Goal: Task Accomplishment & Management: Use online tool/utility

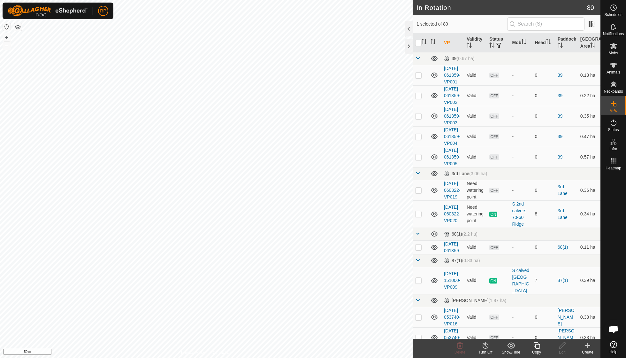
click at [300, 255] on icon at bounding box center [537, 345] width 8 height 8
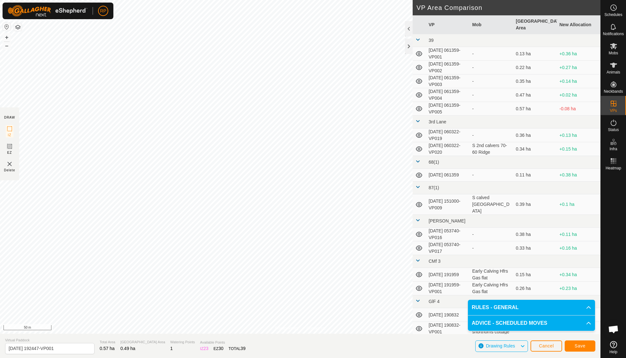
click at [300, 255] on span "Save" at bounding box center [580, 345] width 11 height 5
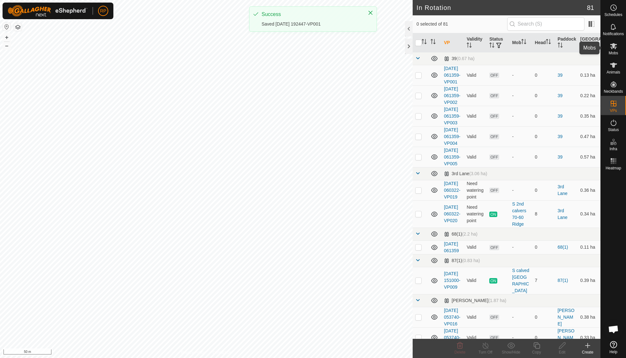
click at [300, 55] on div "Mobs" at bounding box center [613, 47] width 25 height 19
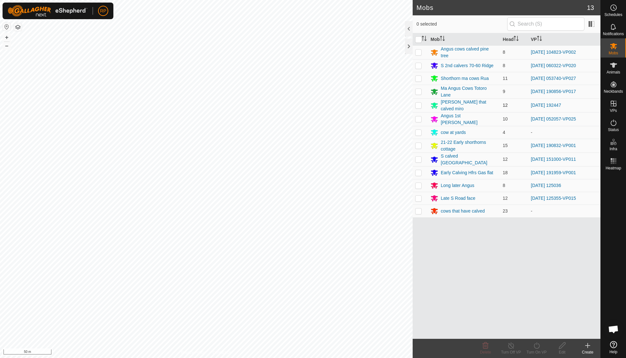
click at [300, 104] on p-checkbox at bounding box center [418, 105] width 6 height 5
checkbox input "true"
click at [300, 255] on icon at bounding box center [537, 345] width 8 height 8
click at [300, 255] on link "Now" at bounding box center [555, 330] width 63 height 13
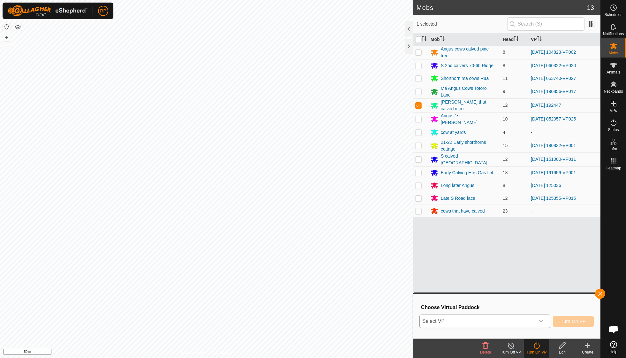
click at [300, 255] on icon "dropdown trigger" at bounding box center [540, 320] width 5 height 5
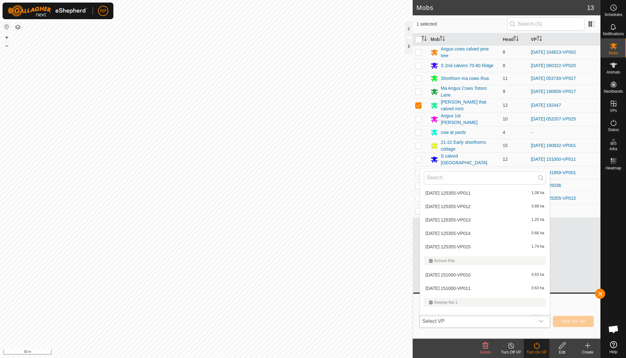
scroll to position [1149, 0]
click at [300, 255] on li "2025-09-14 192447-VP001 0.49 ha" at bounding box center [485, 301] width 130 height 13
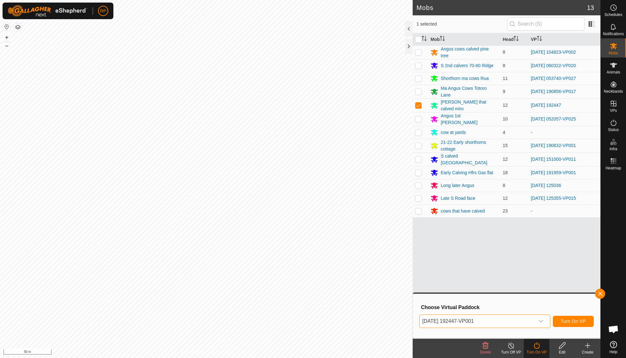
click at [300, 255] on button "Turn On VP" at bounding box center [573, 321] width 41 height 11
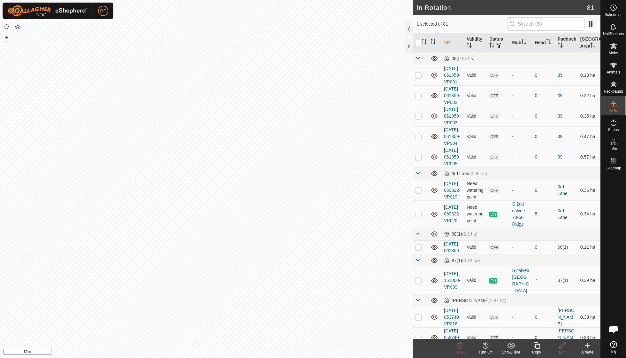
click at [300, 255] on icon at bounding box center [537, 345] width 8 height 8
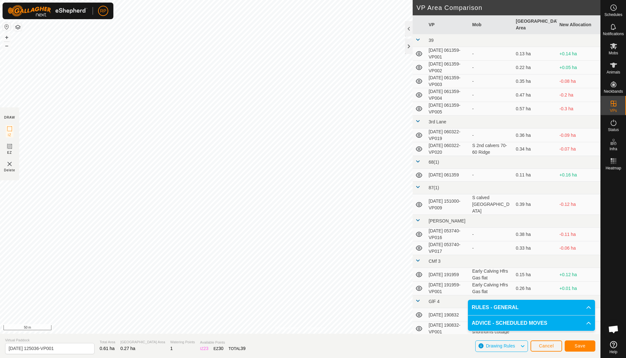
click at [300, 255] on span "Save" at bounding box center [580, 345] width 11 height 5
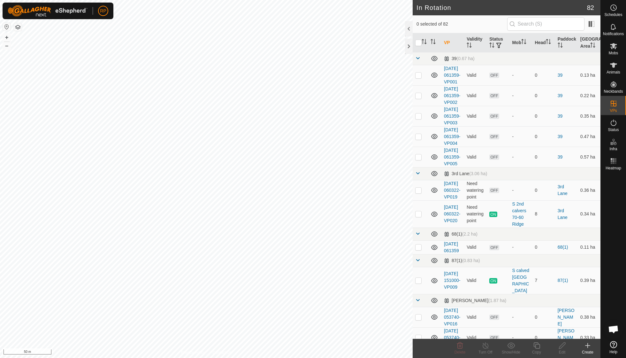
click at [300, 52] on span "Mobs" at bounding box center [613, 53] width 9 height 4
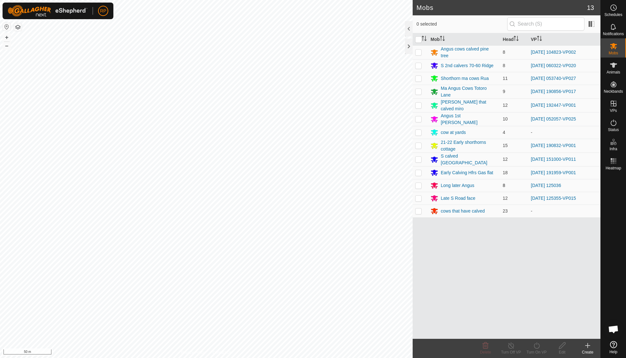
click at [300, 183] on p-checkbox at bounding box center [418, 185] width 6 height 5
checkbox input "true"
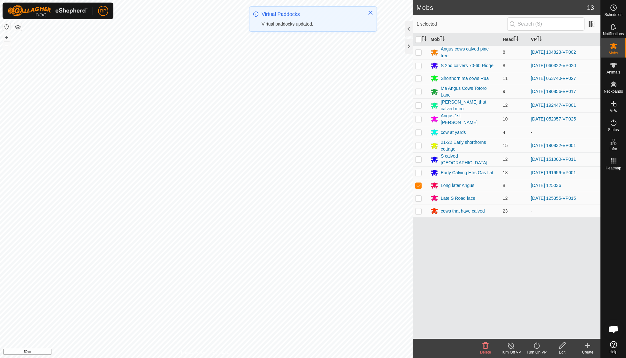
click at [300, 255] on icon at bounding box center [537, 345] width 8 height 8
click at [300, 255] on link "Now" at bounding box center [555, 330] width 63 height 13
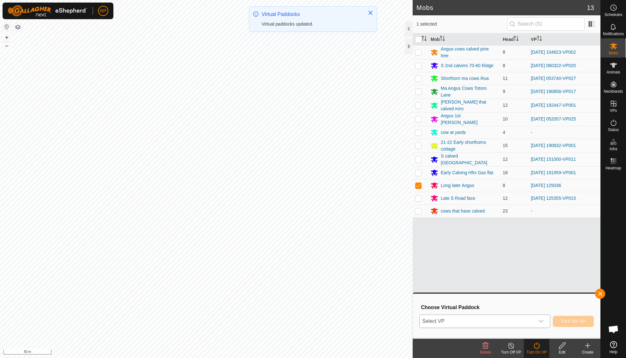
click at [300, 255] on icon "dropdown trigger" at bounding box center [540, 320] width 5 height 5
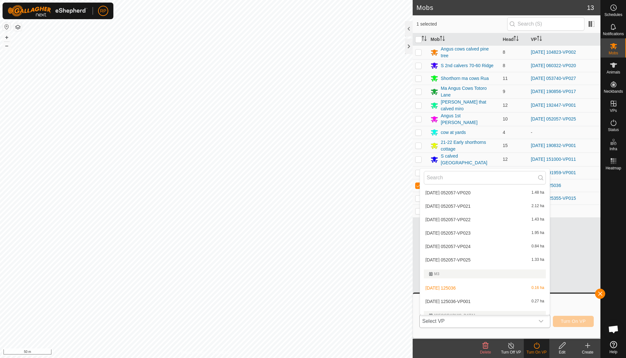
scroll to position [404, 0]
click at [300, 255] on li "2025-09-15 125036-VP001 0.27 ha" at bounding box center [485, 297] width 130 height 13
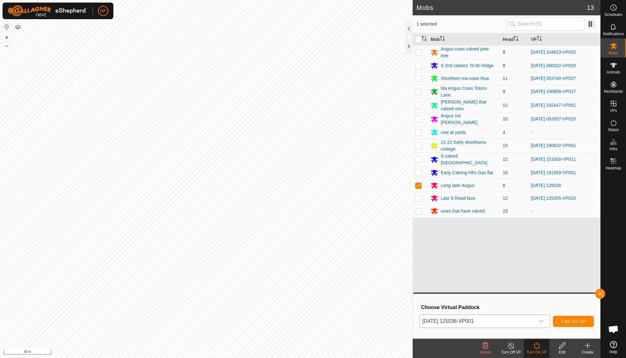
click at [300, 255] on span "Turn On VP" at bounding box center [573, 320] width 25 height 5
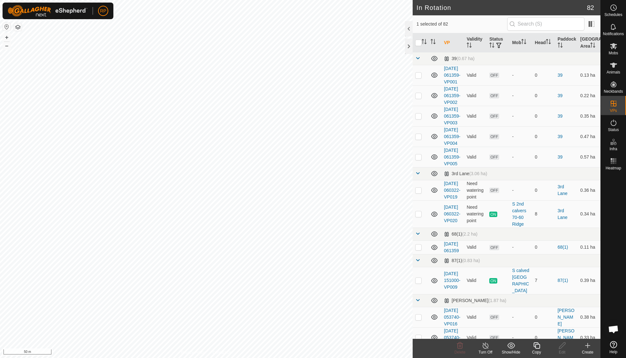
click at [300, 255] on icon at bounding box center [537, 345] width 8 height 8
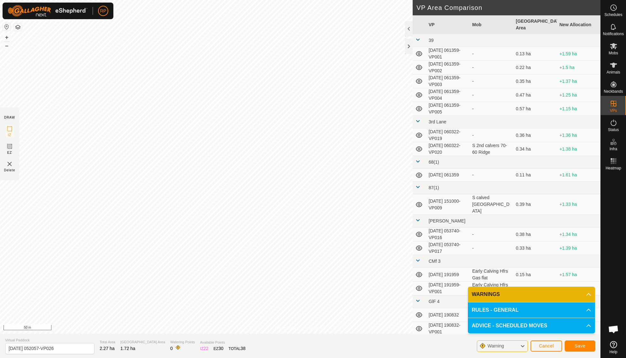
click at [300, 255] on button "Save" at bounding box center [580, 345] width 31 height 11
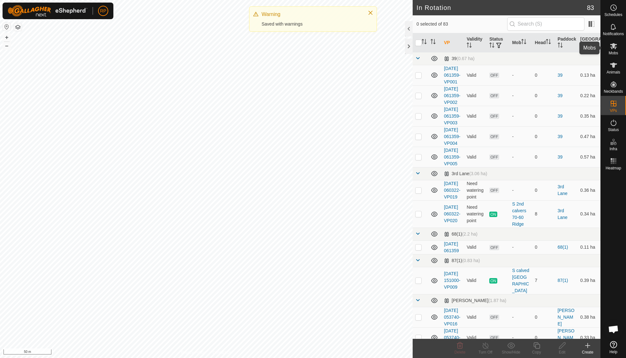
click at [300, 54] on span "Mobs" at bounding box center [613, 53] width 9 height 4
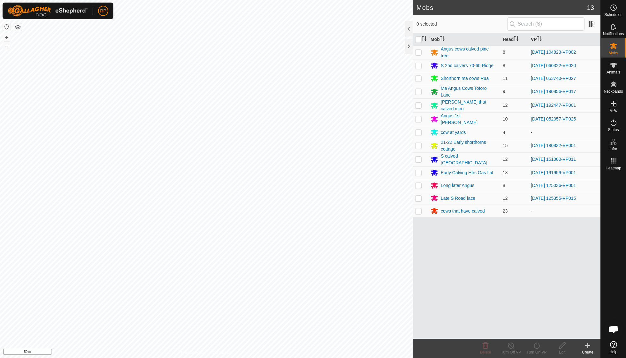
click at [300, 119] on td at bounding box center [420, 119] width 15 height 14
checkbox input "true"
click at [300, 255] on icon at bounding box center [537, 345] width 8 height 8
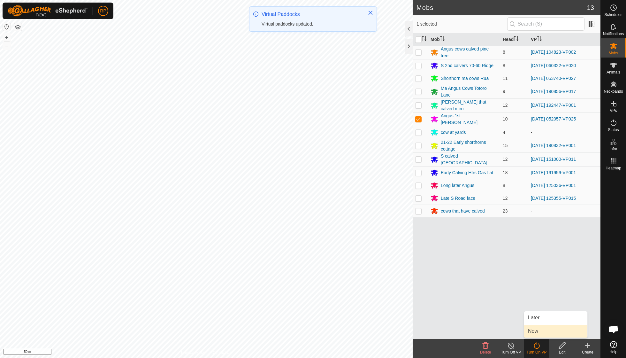
click at [300, 255] on link "Now" at bounding box center [555, 330] width 63 height 13
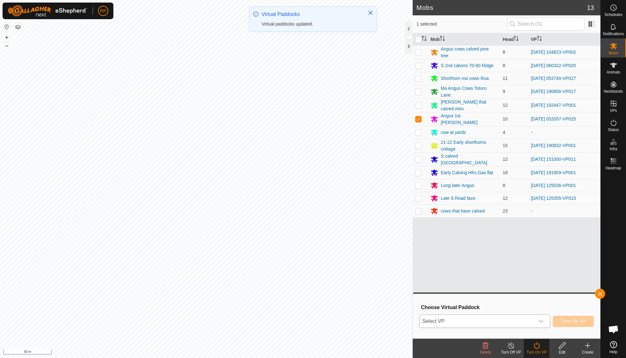
click at [300, 255] on icon "dropdown trigger" at bounding box center [540, 320] width 5 height 5
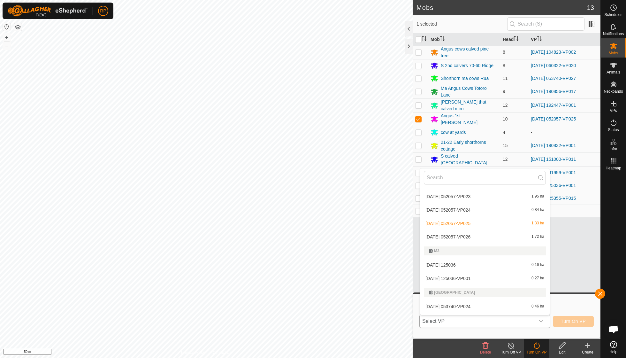
scroll to position [431, 0]
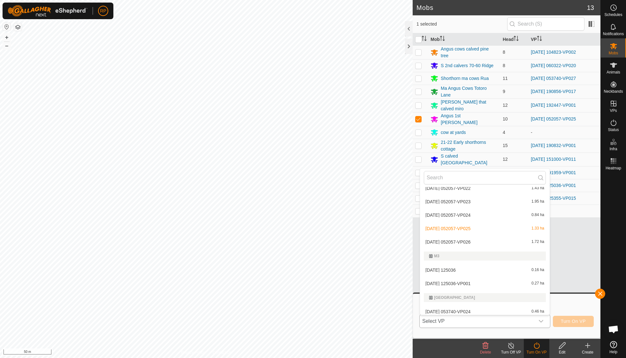
click at [300, 235] on li "2025-08-23 052057-VP026 1.72 ha" at bounding box center [485, 241] width 130 height 13
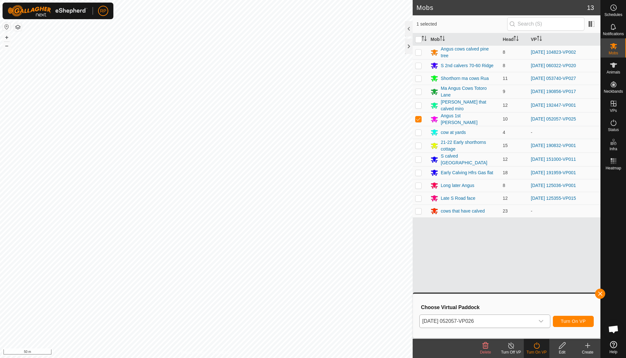
click at [300, 255] on span "Turn On VP" at bounding box center [573, 320] width 25 height 5
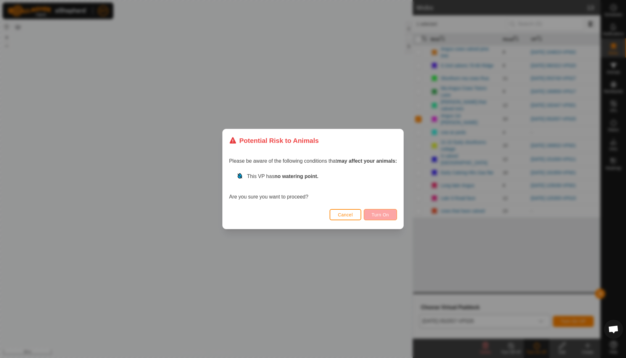
click at [300, 217] on button "Turn On" at bounding box center [380, 214] width 33 height 11
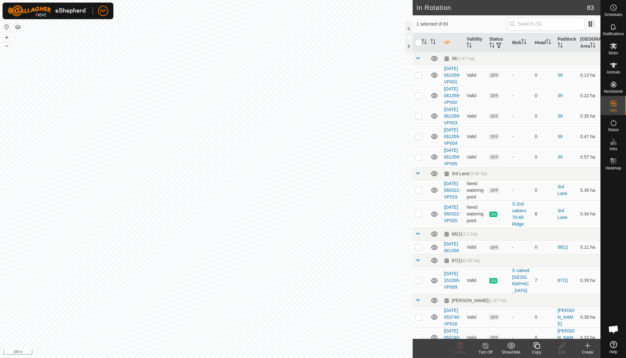
click at [300, 255] on icon at bounding box center [588, 345] width 8 height 8
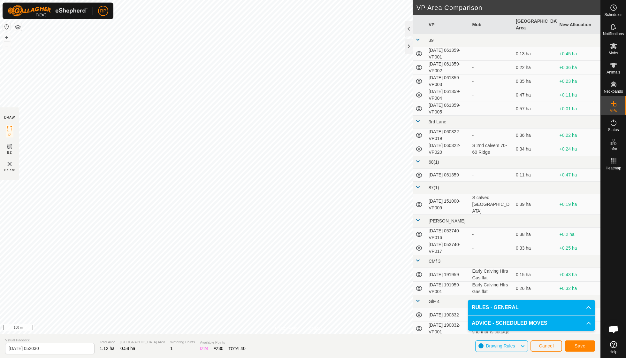
click at [300, 255] on span "Save" at bounding box center [580, 345] width 11 height 5
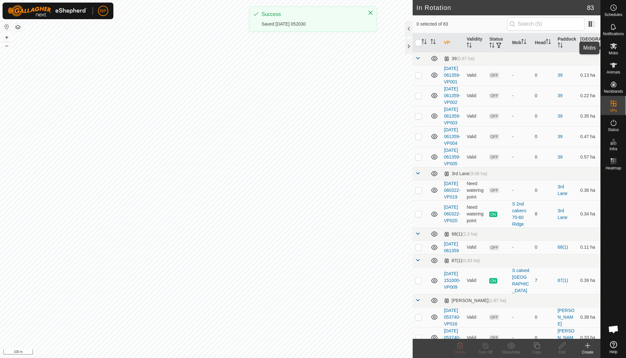
click at [300, 52] on span "Mobs" at bounding box center [613, 53] width 9 height 4
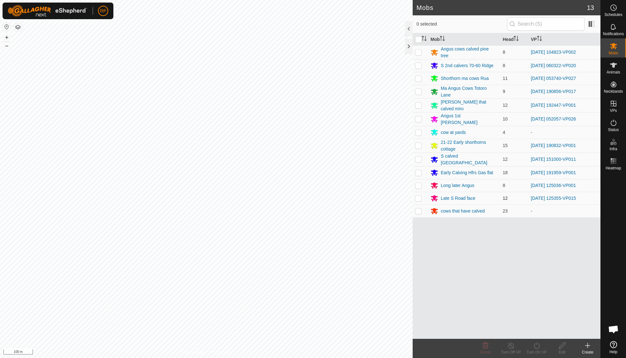
click at [300, 195] on p-checkbox at bounding box center [418, 197] width 6 height 5
checkbox input "true"
click at [300, 255] on icon at bounding box center [537, 345] width 8 height 8
click at [300, 255] on link "Now" at bounding box center [555, 330] width 63 height 13
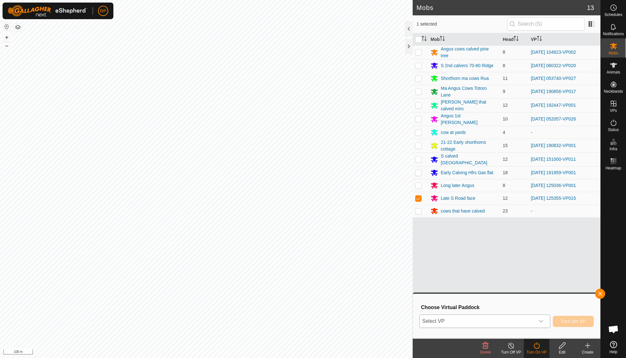
click at [300, 255] on icon "dropdown trigger" at bounding box center [540, 320] width 5 height 5
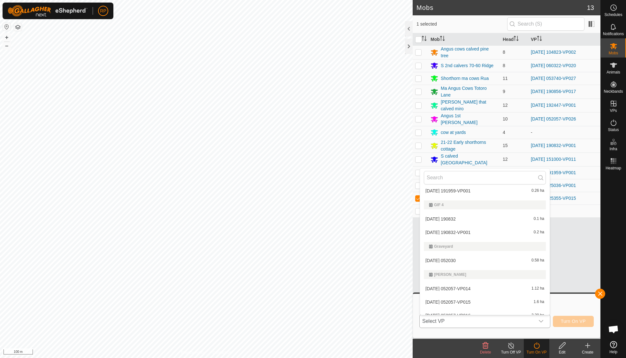
scroll to position [251, 0]
click at [300, 255] on li "2025-09-16 052030 0.58 ha" at bounding box center [485, 261] width 130 height 13
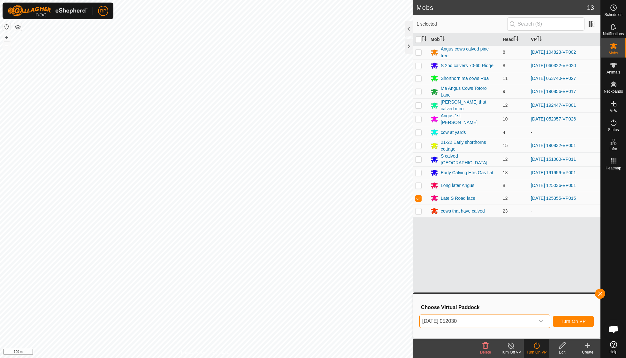
click at [300, 255] on span "Turn On VP" at bounding box center [573, 320] width 25 height 5
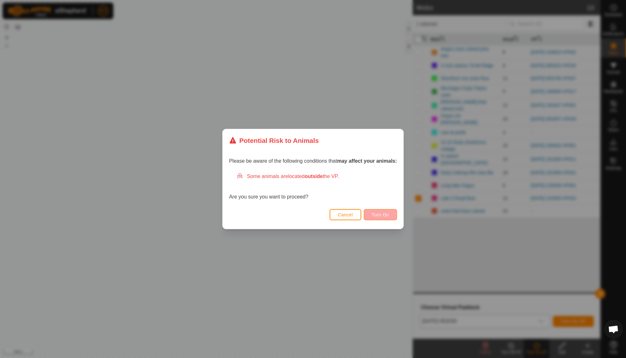
click at [300, 213] on span "Turn On" at bounding box center [380, 214] width 17 height 5
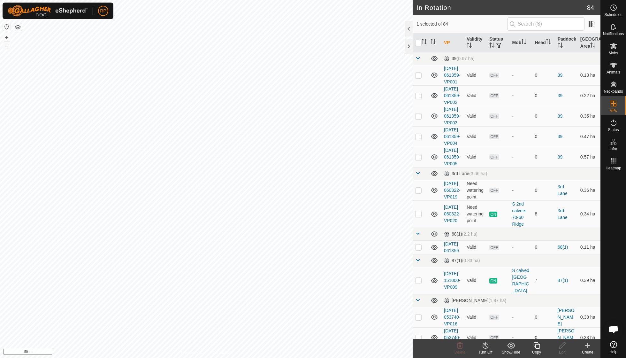
click at [300, 255] on icon at bounding box center [537, 345] width 8 height 8
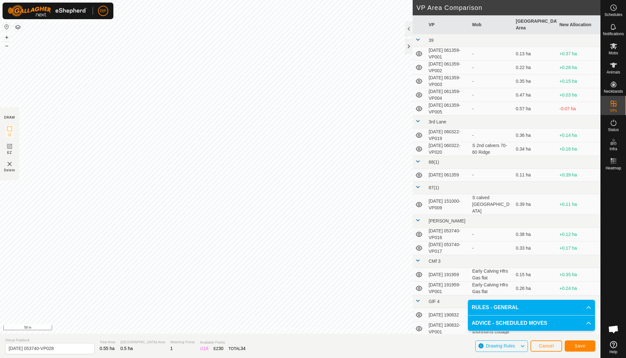
click at [300, 255] on span "Save" at bounding box center [580, 345] width 11 height 5
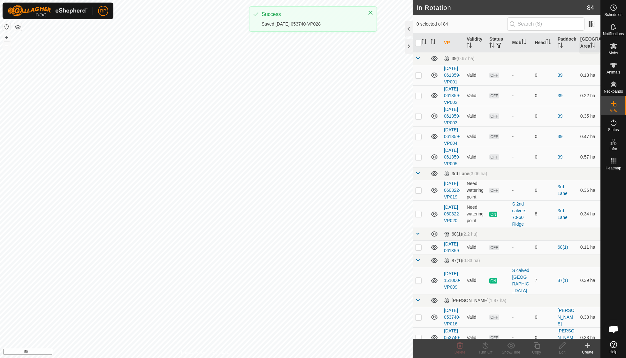
click at [300, 49] on icon at bounding box center [614, 46] width 8 height 8
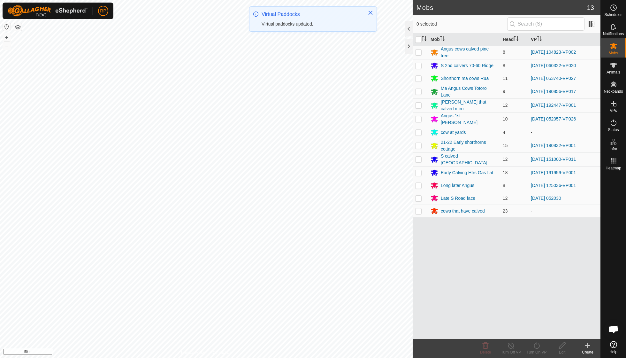
click at [300, 77] on p-checkbox at bounding box center [418, 78] width 6 height 5
checkbox input "true"
click at [300, 255] on icon at bounding box center [537, 345] width 8 height 8
click at [300, 255] on span "Now" at bounding box center [533, 331] width 10 height 8
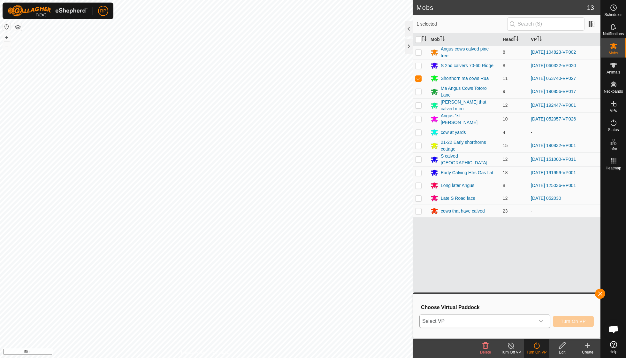
click at [300, 255] on icon "dropdown trigger" at bounding box center [540, 320] width 5 height 5
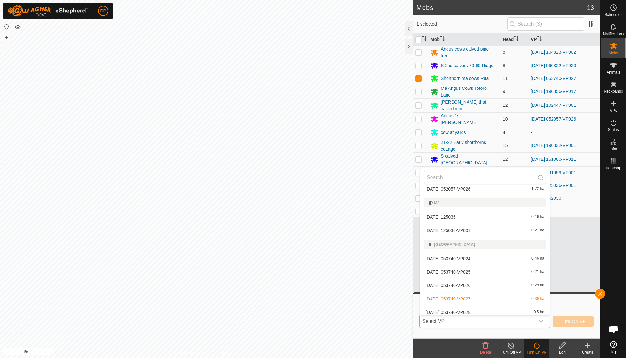
scroll to position [514, 0]
click at [300, 255] on li "2025-08-22 053740-VP028 0.5 ha" at bounding box center [485, 310] width 130 height 13
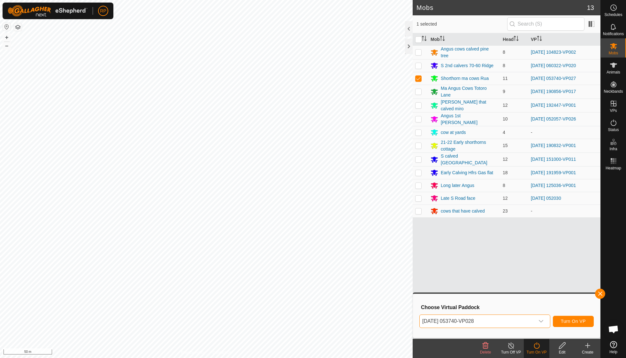
click at [300, 255] on button "Turn On VP" at bounding box center [573, 321] width 41 height 11
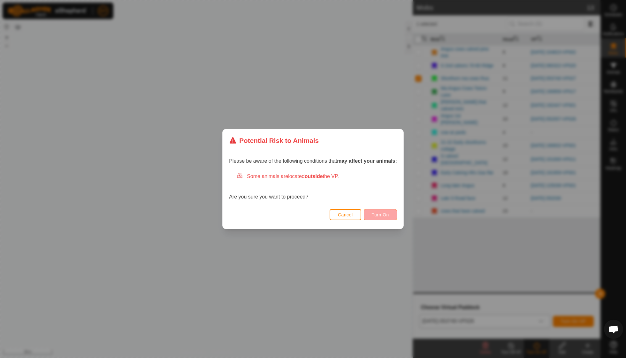
click at [300, 215] on span "Turn On" at bounding box center [380, 214] width 17 height 5
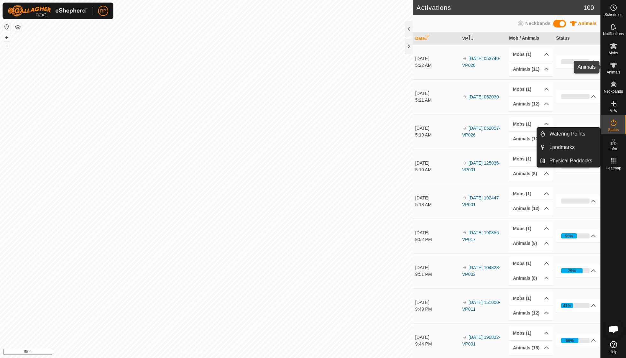
click at [300, 67] on icon at bounding box center [614, 65] width 8 height 8
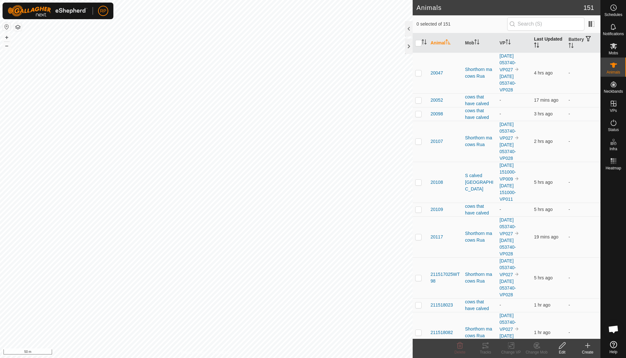
click at [300, 46] on th "Last Updated" at bounding box center [548, 42] width 34 height 19
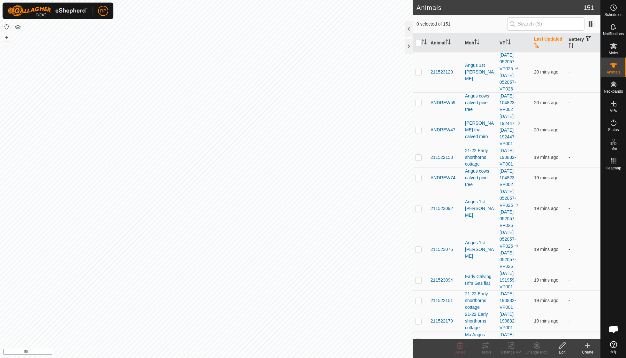
scroll to position [2468, 0]
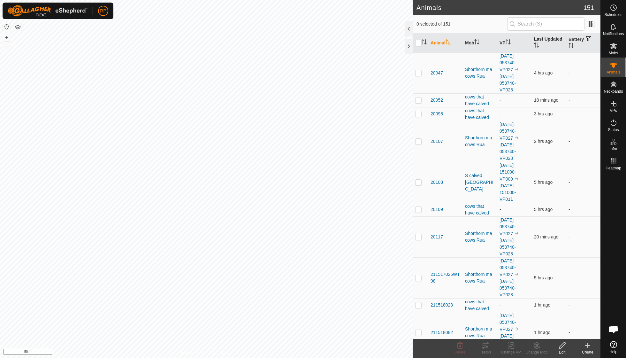
click at [543, 43] on th "Last Updated" at bounding box center [548, 42] width 34 height 19
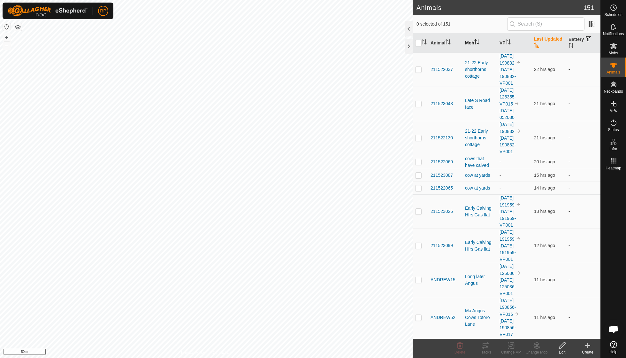
click at [477, 45] on p-sorticon "Activate to sort" at bounding box center [476, 42] width 5 height 5
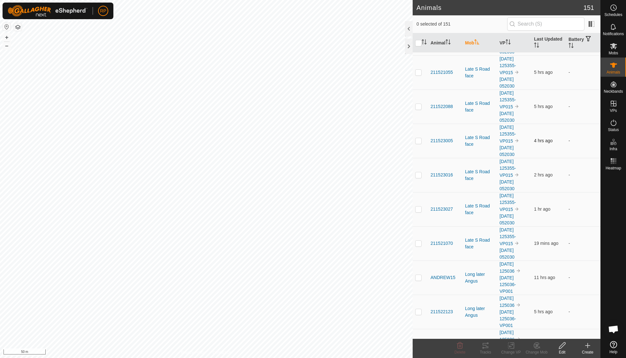
scroll to position [2345, 0]
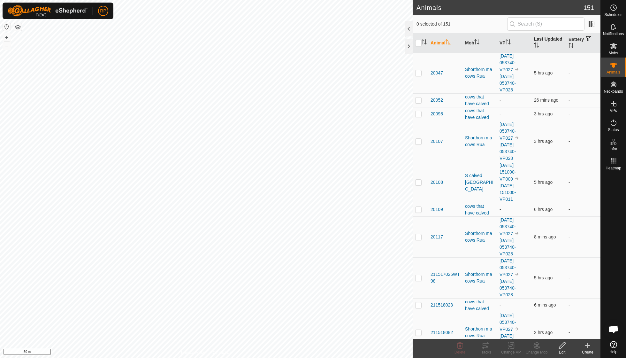
click at [543, 48] on th "Last Updated" at bounding box center [548, 42] width 34 height 19
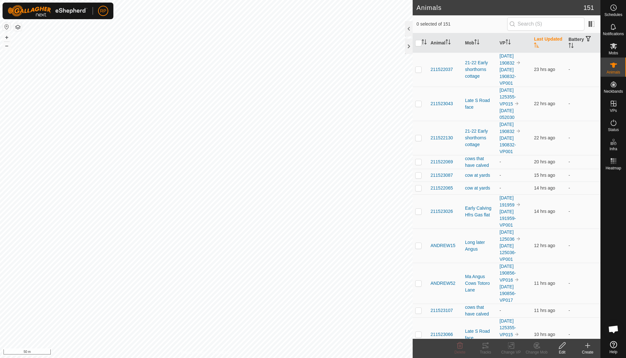
click at [542, 46] on th "Last Updated" at bounding box center [548, 42] width 34 height 19
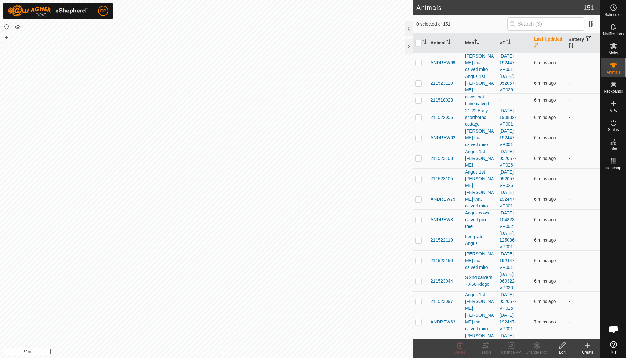
click at [542, 46] on th "Last Updated" at bounding box center [548, 42] width 34 height 19
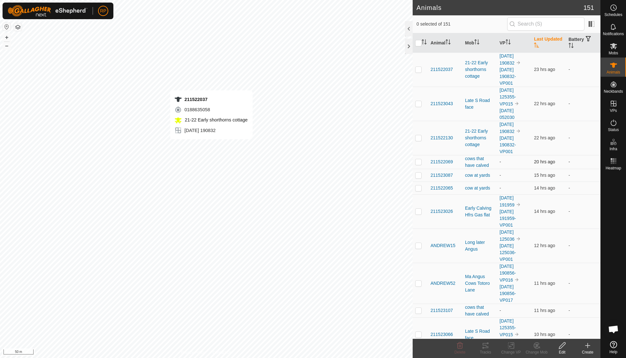
checkbox input "true"
click at [488, 347] on icon at bounding box center [486, 345] width 6 height 5
